Goal: Task Accomplishment & Management: Manage account settings

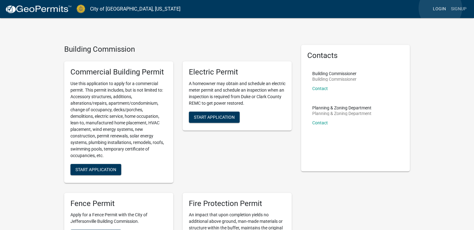
click at [441, 8] on link "Login" at bounding box center [440, 9] width 18 height 12
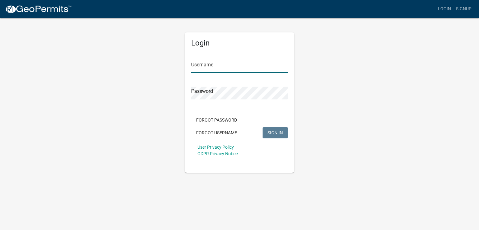
click at [231, 67] on input "Username" at bounding box center [239, 66] width 97 height 13
click at [208, 64] on input "ShawnFee" at bounding box center [239, 66] width 97 height 13
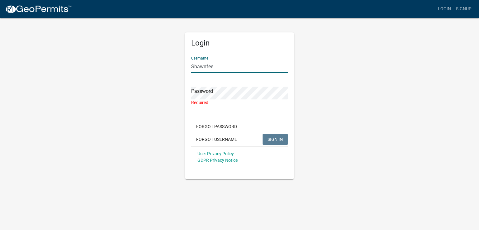
type input "Shawnfee"
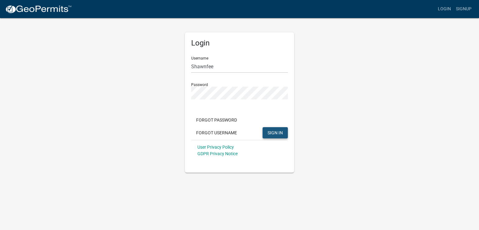
click at [270, 132] on span "SIGN IN" at bounding box center [275, 132] width 15 height 5
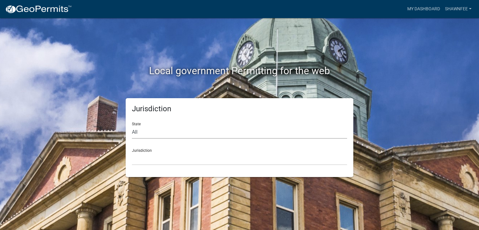
click at [170, 134] on select "All [US_STATE] [US_STATE] [US_STATE] [US_STATE] [US_STATE] [US_STATE] [US_STATE…" at bounding box center [239, 132] width 215 height 13
select select "[US_STATE]"
click at [132, 126] on select "All [US_STATE] [US_STATE] [US_STATE] [US_STATE] [US_STATE] [US_STATE] [US_STATE…" at bounding box center [239, 132] width 215 height 13
click at [154, 157] on select "City of [GEOGRAPHIC_DATA], [US_STATE] City of [GEOGRAPHIC_DATA], [US_STATE] Cit…" at bounding box center [239, 159] width 215 height 13
click at [444, 53] on div "Local government Permitting for the web Jurisdiction State All [US_STATE] [US_S…" at bounding box center [239, 115] width 479 height 230
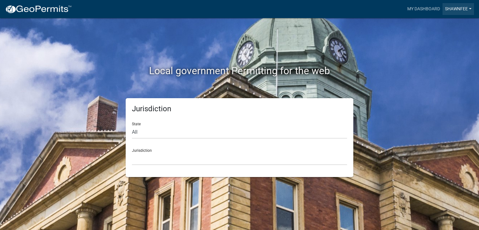
click at [459, 11] on link "Shawnfee" at bounding box center [459, 9] width 32 height 12
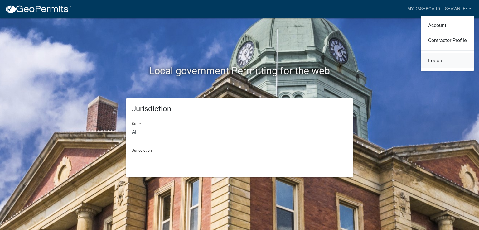
click at [433, 63] on link "Logout" at bounding box center [447, 60] width 53 height 15
